Goal: Information Seeking & Learning: Learn about a topic

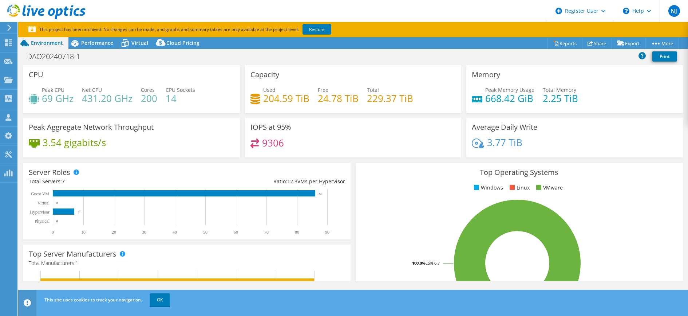
select select "USD"
click at [90, 41] on span "Performance" at bounding box center [97, 42] width 32 height 7
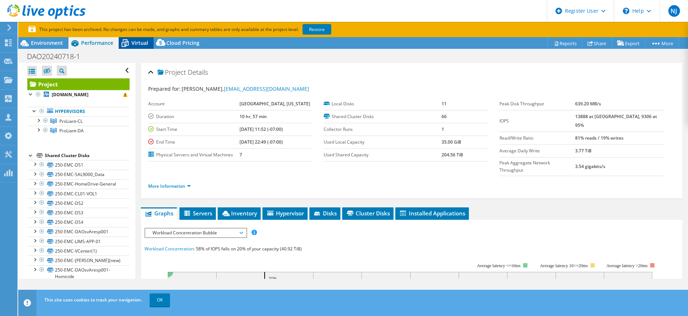
click at [146, 43] on span "Virtual" at bounding box center [139, 42] width 17 height 7
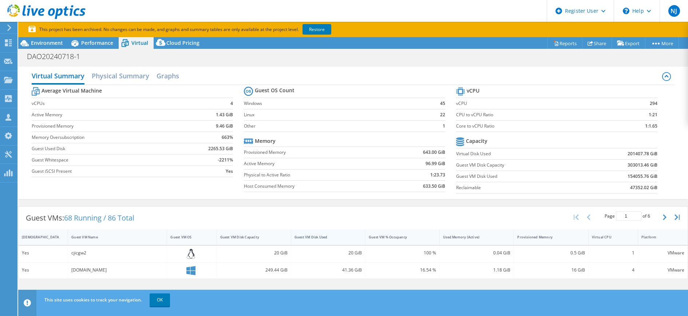
click at [321, 241] on div "Guest VM Disk Used" at bounding box center [323, 236] width 65 height 11
drag, startPoint x: 118, startPoint y: 253, endPoint x: 58, endPoint y: 246, distance: 60.4
drag, startPoint x: 58, startPoint y: 246, endPoint x: 87, endPoint y: 255, distance: 30.2
click at [87, 255] on div "Imagestore01" at bounding box center [117, 253] width 92 height 8
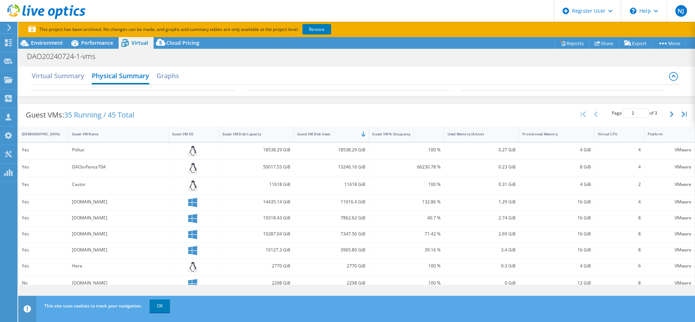
select select "USWest"
select select "USD"
